Goal: Find specific page/section: Find specific page/section

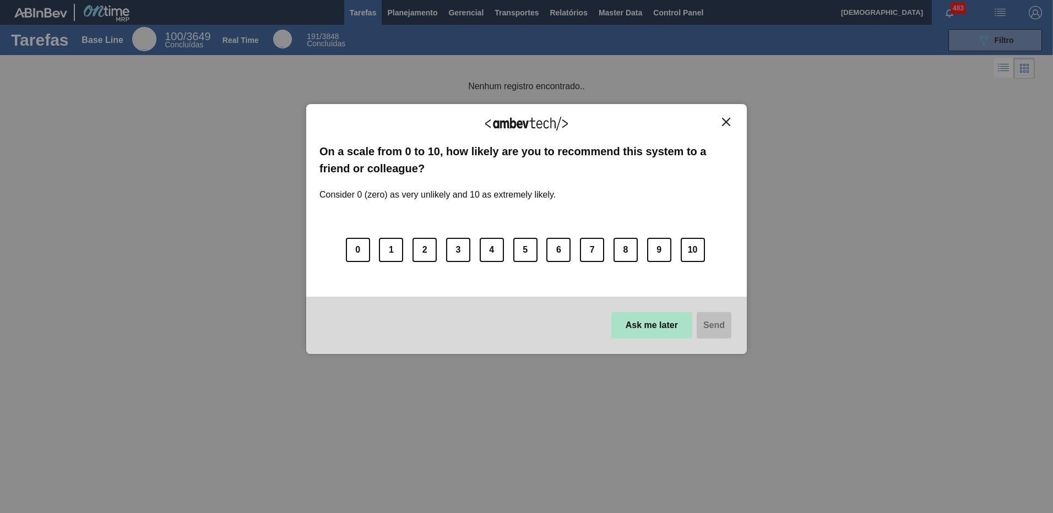
click at [652, 329] on button "Ask me later" at bounding box center [652, 325] width 81 height 26
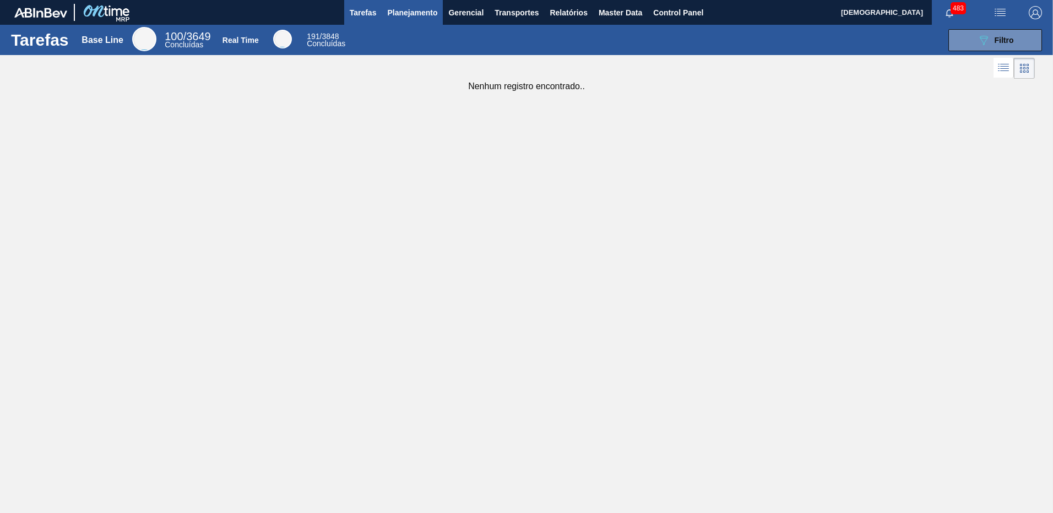
click at [402, 12] on span "Planejamento" at bounding box center [412, 12] width 50 height 13
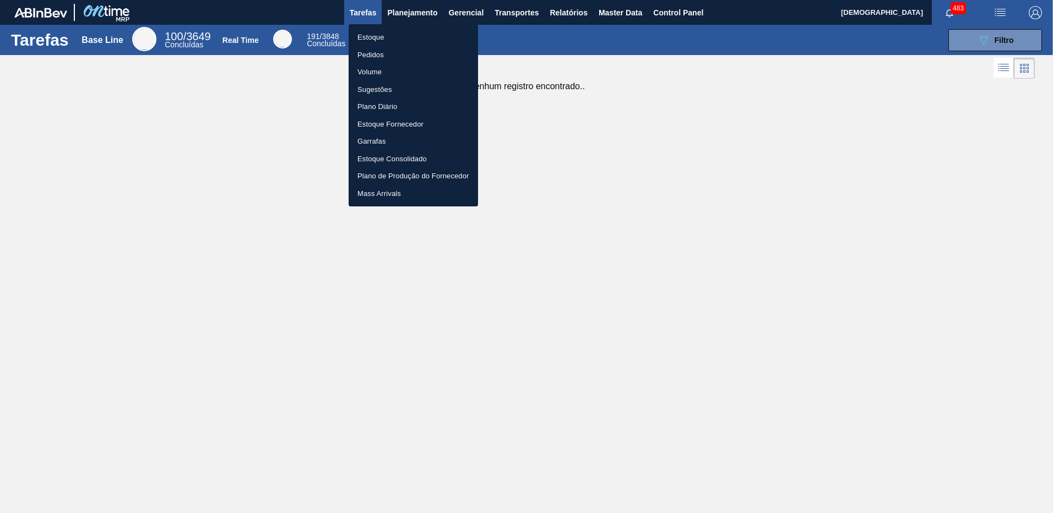
click at [630, 15] on div at bounding box center [526, 256] width 1053 height 513
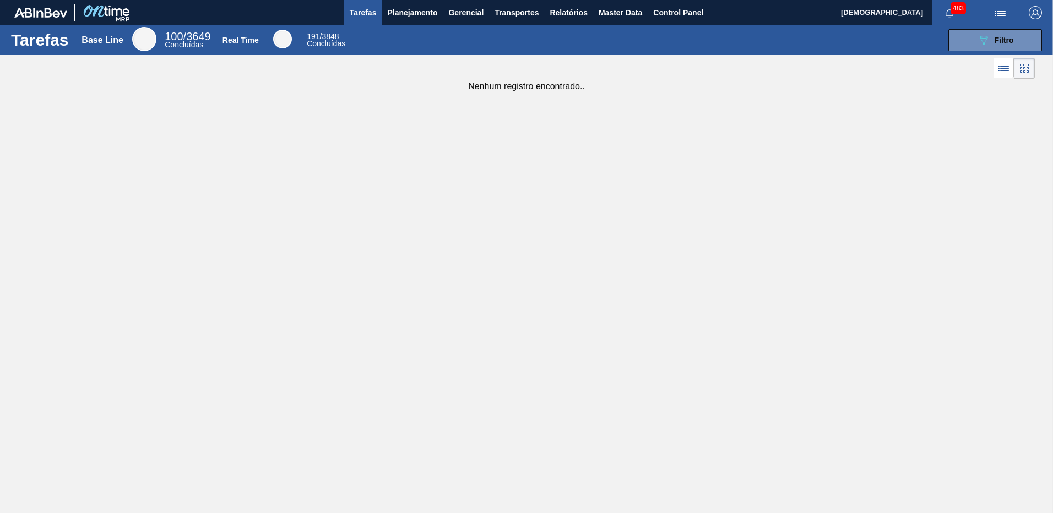
click at [623, 0] on body "Tarefas Planejamento Gerencial Transportes Relatórios Master Data Control Panel…" at bounding box center [526, 0] width 1053 height 0
drag, startPoint x: 623, startPoint y: 15, endPoint x: 588, endPoint y: 20, distance: 34.6
click at [623, 15] on span "Master Data" at bounding box center [621, 12] width 44 height 13
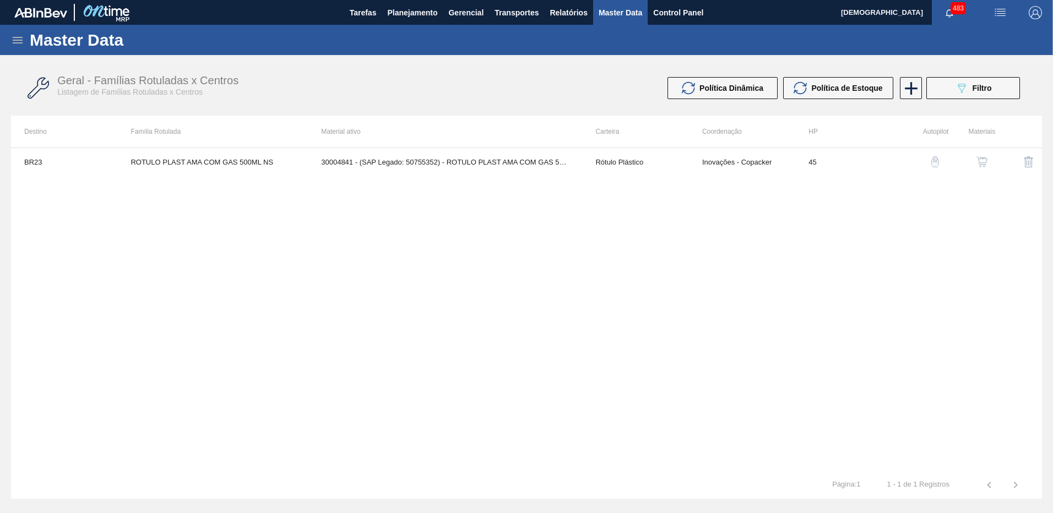
click at [24, 36] on div "Master Data" at bounding box center [526, 40] width 1053 height 30
click at [18, 39] on icon at bounding box center [17, 40] width 13 height 13
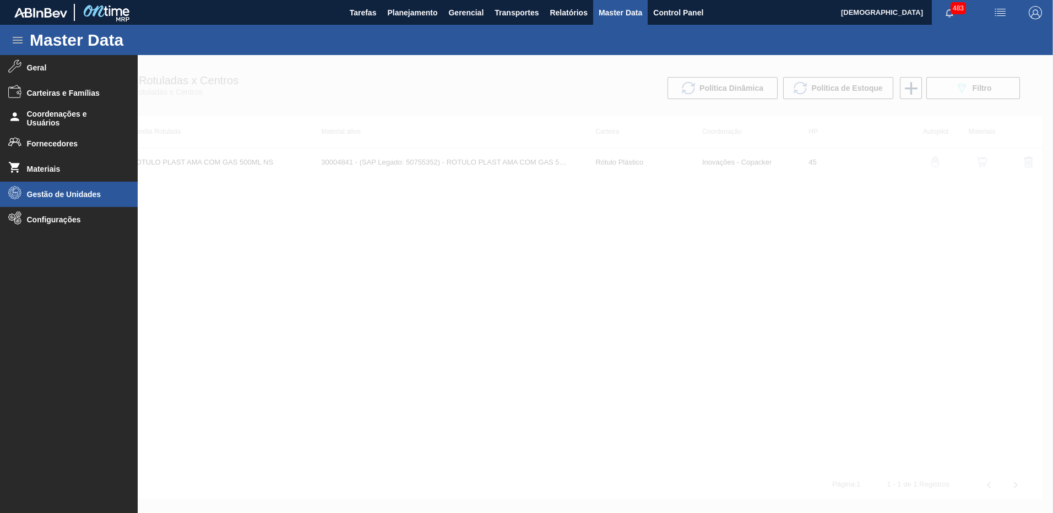
click at [57, 205] on li "Gestão de Unidades" at bounding box center [69, 194] width 138 height 25
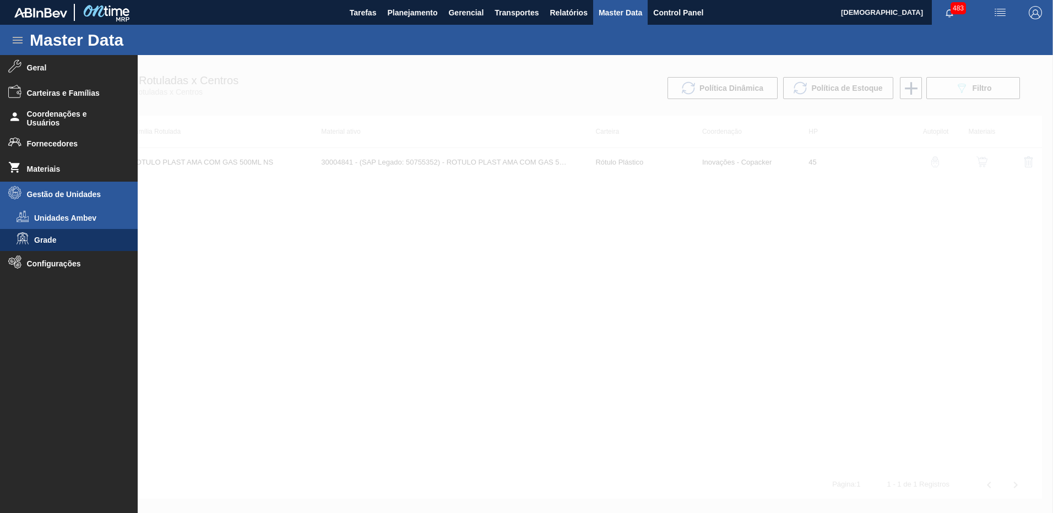
click at [63, 225] on li "Unidades Ambev" at bounding box center [69, 218] width 138 height 22
